Goal: Task Accomplishment & Management: Complete application form

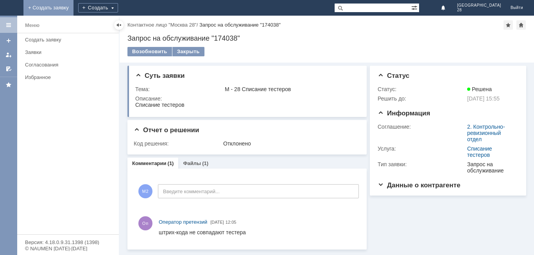
click at [74, 4] on link "+ Создать заявку" at bounding box center [48, 8] width 50 height 16
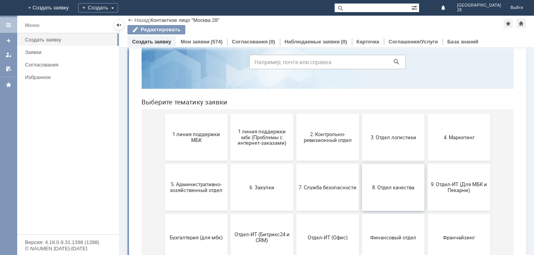
scroll to position [36, 0]
click at [397, 141] on span "3. Отдел логистики" at bounding box center [394, 138] width 58 height 6
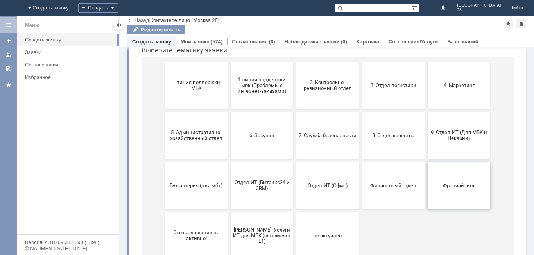
scroll to position [75, 0]
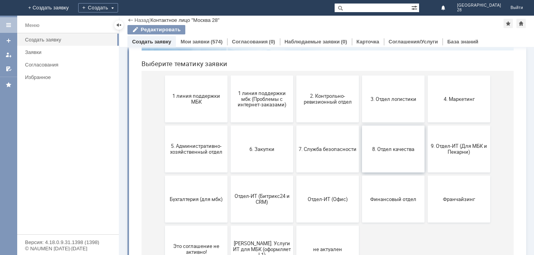
click at [381, 153] on button "8. Отдел качества" at bounding box center [393, 149] width 63 height 47
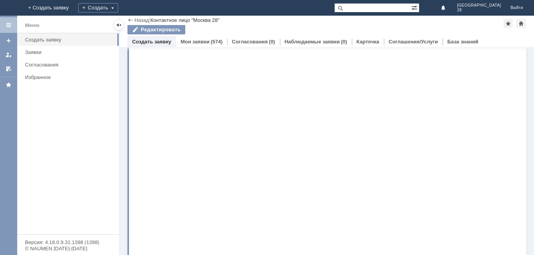
scroll to position [0, 0]
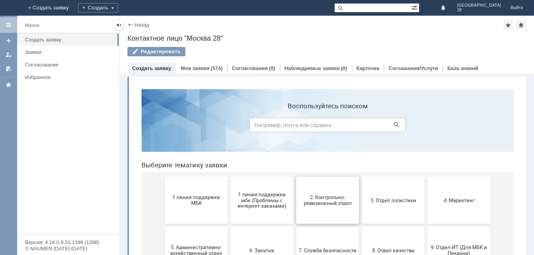
click at [329, 206] on button "2. Контрольно-ревизионный отдел" at bounding box center [328, 200] width 63 height 47
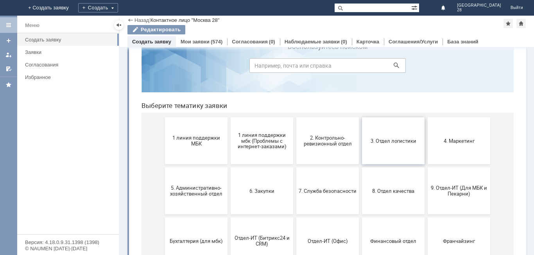
scroll to position [78, 0]
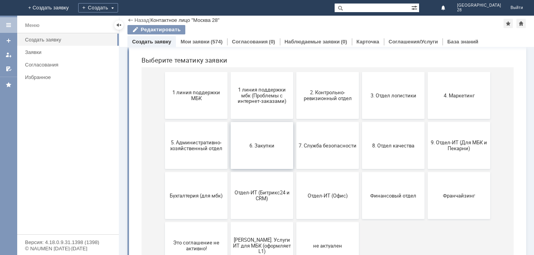
click at [242, 152] on button "6. Закупки" at bounding box center [262, 145] width 63 height 47
click at [388, 99] on button "3. Отдел логистики" at bounding box center [393, 95] width 63 height 47
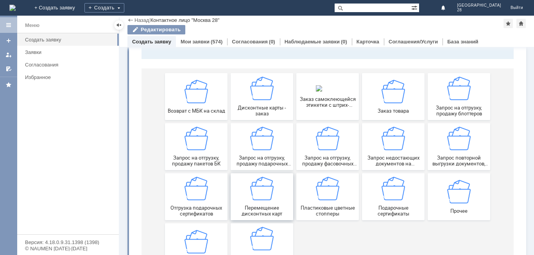
scroll to position [115, 0]
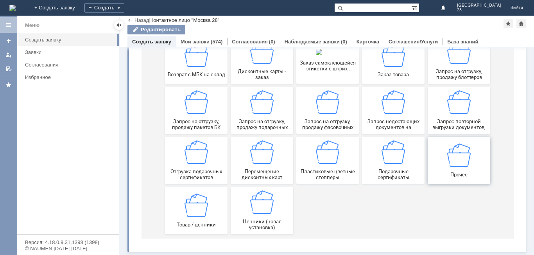
click at [458, 155] on img at bounding box center [458, 154] width 23 height 23
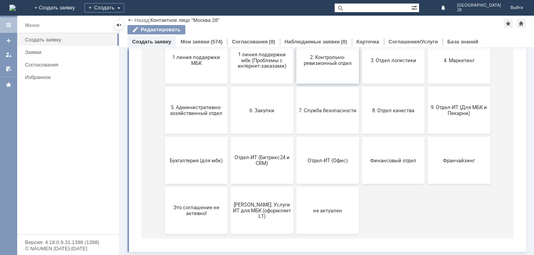
scroll to position [114, 0]
click at [187, 166] on button "Бухгалтерия (для мбк)" at bounding box center [196, 160] width 63 height 47
click at [261, 216] on button "[PERSON_NAME]. Услуги ИТ для МБК (оформляет L1)" at bounding box center [262, 210] width 63 height 47
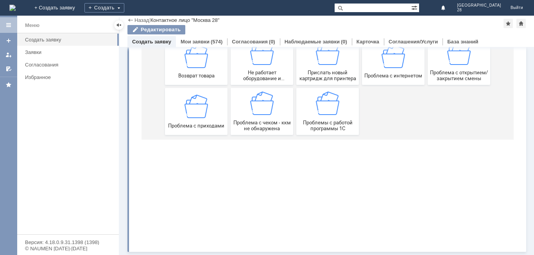
scroll to position [0, 0]
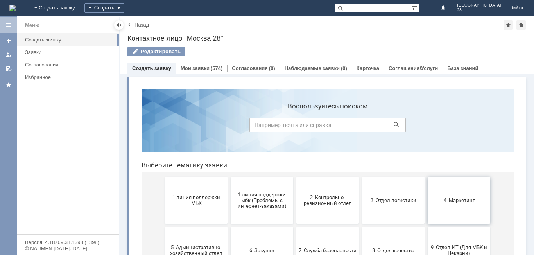
click at [474, 199] on span "4. Маркетинг" at bounding box center [459, 200] width 58 height 6
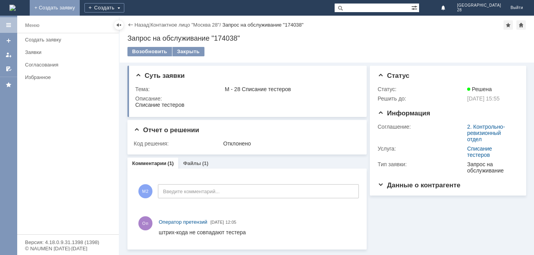
click at [80, 8] on link "+ Создать заявку" at bounding box center [55, 8] width 50 height 16
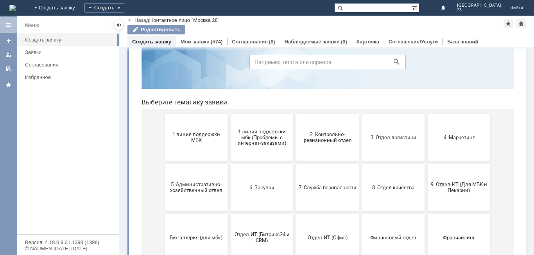
scroll to position [36, 0]
click at [294, 63] on input at bounding box center [328, 63] width 156 height 14
type input "С"
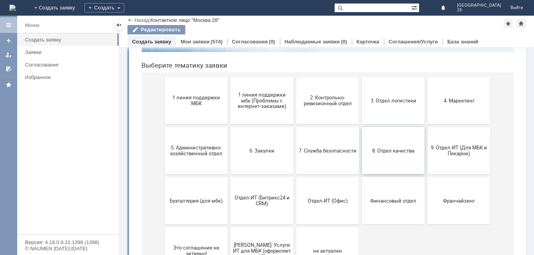
scroll to position [78, 0]
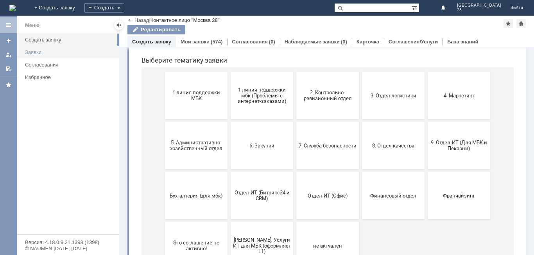
click at [41, 51] on div "Заявки" at bounding box center [69, 52] width 89 height 6
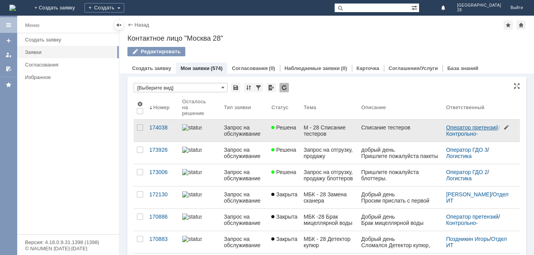
click at [458, 130] on link "Оператор претензий" at bounding box center [472, 127] width 52 height 6
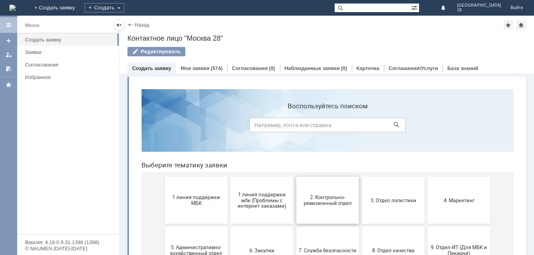
click at [323, 203] on span "2. Контрольно-ревизионный отдел" at bounding box center [328, 200] width 58 height 12
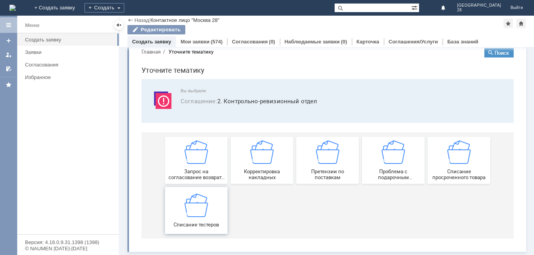
click at [192, 207] on img at bounding box center [196, 204] width 23 height 23
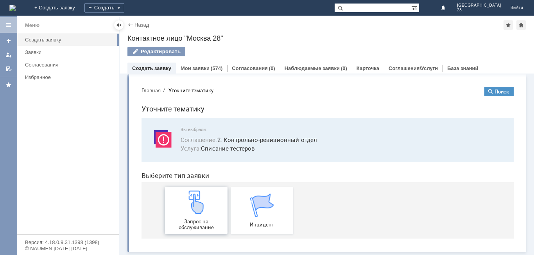
click at [205, 211] on img at bounding box center [196, 201] width 23 height 23
click at [193, 65] on div "Мои заявки (574)" at bounding box center [201, 68] width 51 height 11
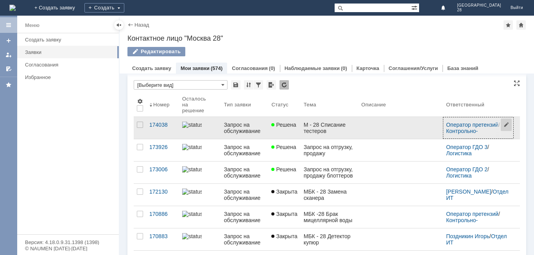
click at [503, 121] on span at bounding box center [507, 127] width 13 height 21
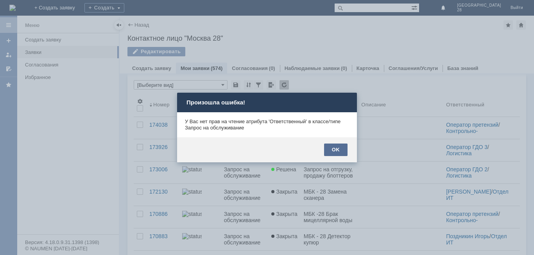
click at [331, 149] on div "OK" at bounding box center [335, 150] width 23 height 13
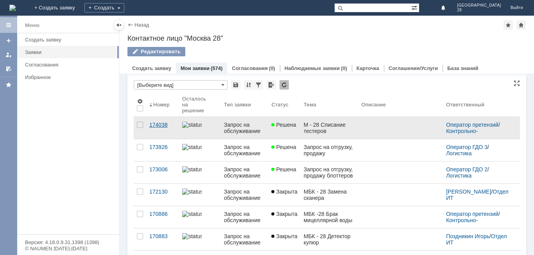
click at [146, 125] on link "174038" at bounding box center [162, 128] width 33 height 22
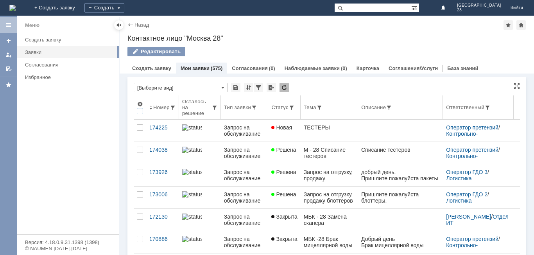
click at [138, 110] on div at bounding box center [140, 111] width 6 height 6
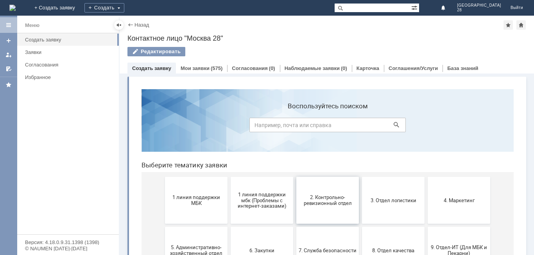
click at [310, 205] on span "2. Контрольно-ревизионный отдел" at bounding box center [328, 200] width 58 height 12
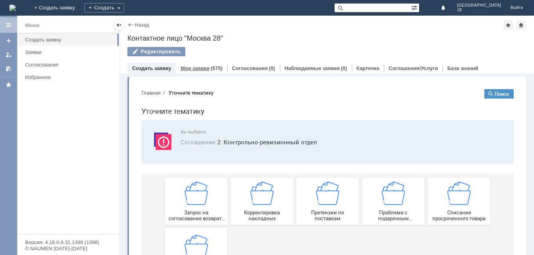
click at [196, 66] on link "Мои заявки" at bounding box center [195, 68] width 29 height 6
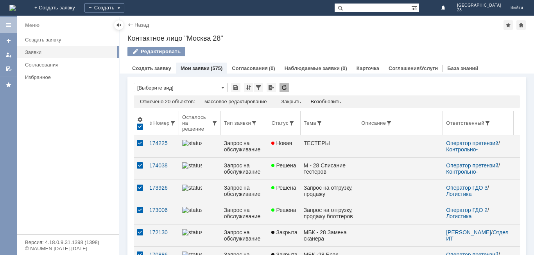
click at [137, 124] on div at bounding box center [140, 127] width 6 height 6
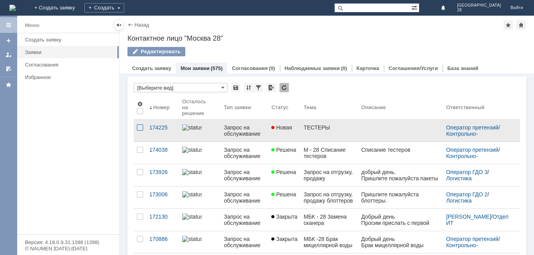
click at [141, 125] on div at bounding box center [140, 127] width 6 height 6
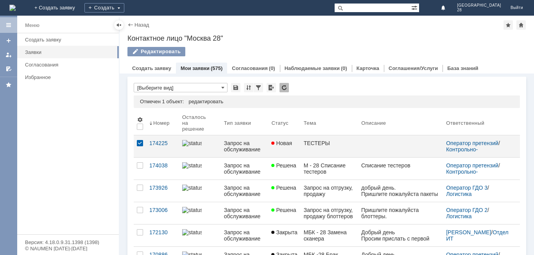
click at [329, 92] on div "* [Выберите вид]" at bounding box center [327, 88] width 386 height 10
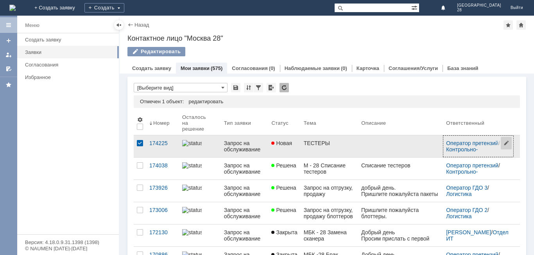
click at [502, 144] on span at bounding box center [507, 146] width 13 height 21
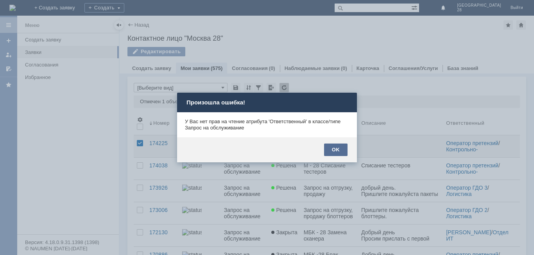
click at [338, 147] on div "OK" at bounding box center [335, 150] width 23 height 13
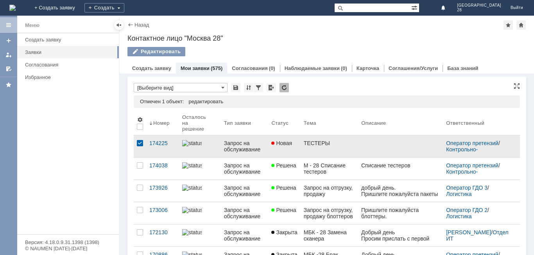
click at [255, 146] on div "Запрос на обслуживание" at bounding box center [244, 146] width 41 height 13
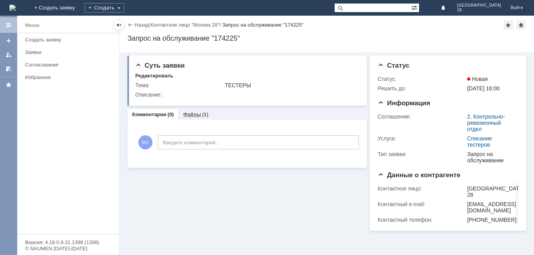
click at [193, 111] on div "Файлы (1)" at bounding box center [195, 114] width 35 height 11
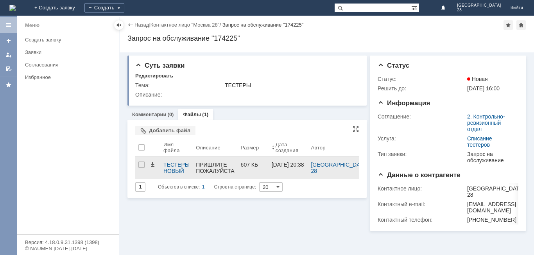
click at [234, 169] on div "ПРИШЛИТЕ ПОЖАЛУЙСТА ТЕСТОРЫ." at bounding box center [215, 171] width 38 height 19
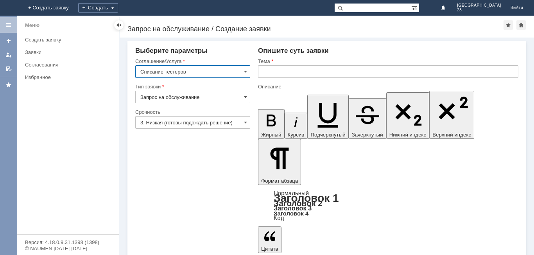
click at [269, 71] on input "text" at bounding box center [388, 71] width 261 height 13
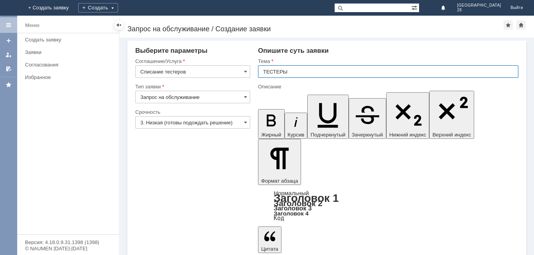
type input "ТЕСТЕРЫ"
click at [243, 120] on input "3. Низкая (готовы подождать решение)" at bounding box center [192, 122] width 115 height 13
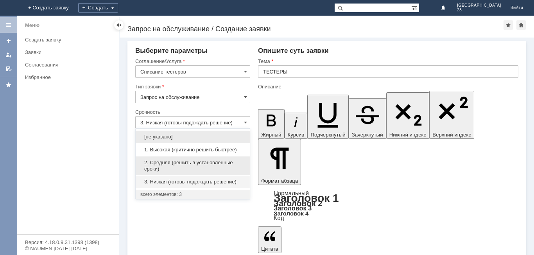
click at [196, 157] on div "2. Средняя (решить в установленные сроки)" at bounding box center [193, 165] width 114 height 19
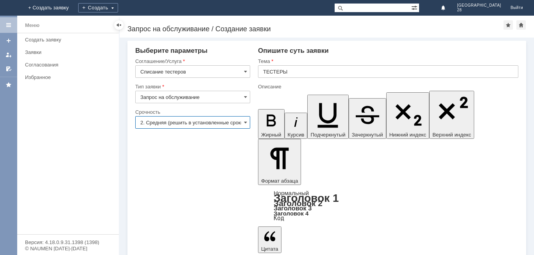
type input "2. Средняя (решить в установленные сроки)"
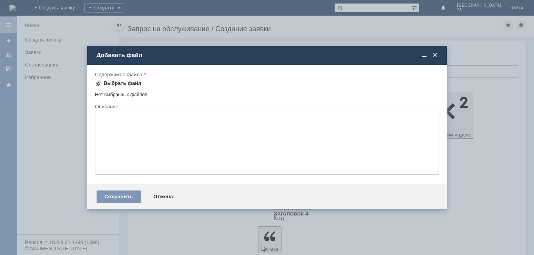
click at [102, 79] on div "Выбрать файл" at bounding box center [118, 83] width 47 height 9
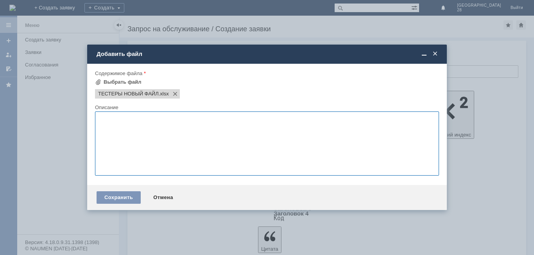
click at [115, 124] on textarea at bounding box center [267, 143] width 344 height 64
type textarea "П"
type textarea "Т"
type textarea "ПРИШЛИТЕ ПОЖАЛУЙСТА ТЕСТОРЫ."
click at [122, 197] on div "Сохранить" at bounding box center [119, 197] width 44 height 13
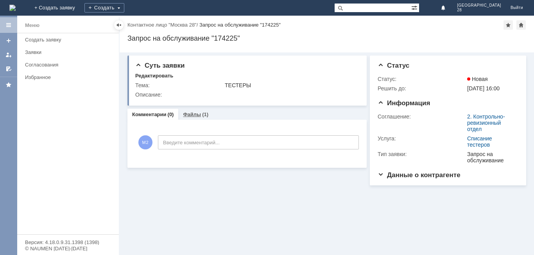
click at [194, 114] on link "Файлы" at bounding box center [192, 114] width 18 height 6
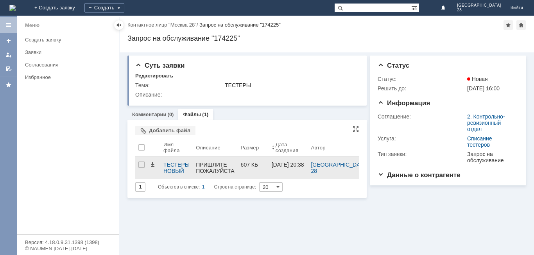
click at [226, 162] on div "ПРИШЛИТЕ ПОЖАЛУЙСТА ТЕСТОРЫ." at bounding box center [215, 171] width 38 height 19
click at [220, 161] on div "ПРИШЛИТЕ ПОЖАЛУЙСТА ТЕСТОРЫ." at bounding box center [215, 168] width 45 height 22
click at [142, 163] on div at bounding box center [141, 165] width 6 height 6
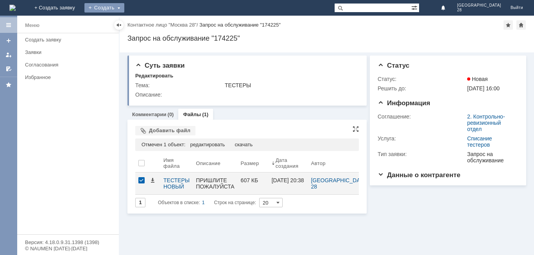
click at [124, 6] on div "Создать" at bounding box center [104, 7] width 40 height 9
click at [292, 181] on div "[DATE] 20:38" at bounding box center [288, 180] width 32 height 6
click at [382, 173] on span "Данные о контрагенте" at bounding box center [419, 174] width 83 height 7
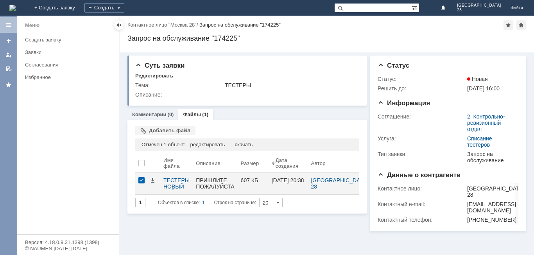
click at [343, 224] on div "Суть заявки Редактировать Тема: ТЕСТЕРЫ Описание: Комментарии (0) Файлы (1) Ком…" at bounding box center [327, 153] width 415 height 203
click at [141, 160] on div at bounding box center [141, 163] width 6 height 6
